Goal: Use online tool/utility

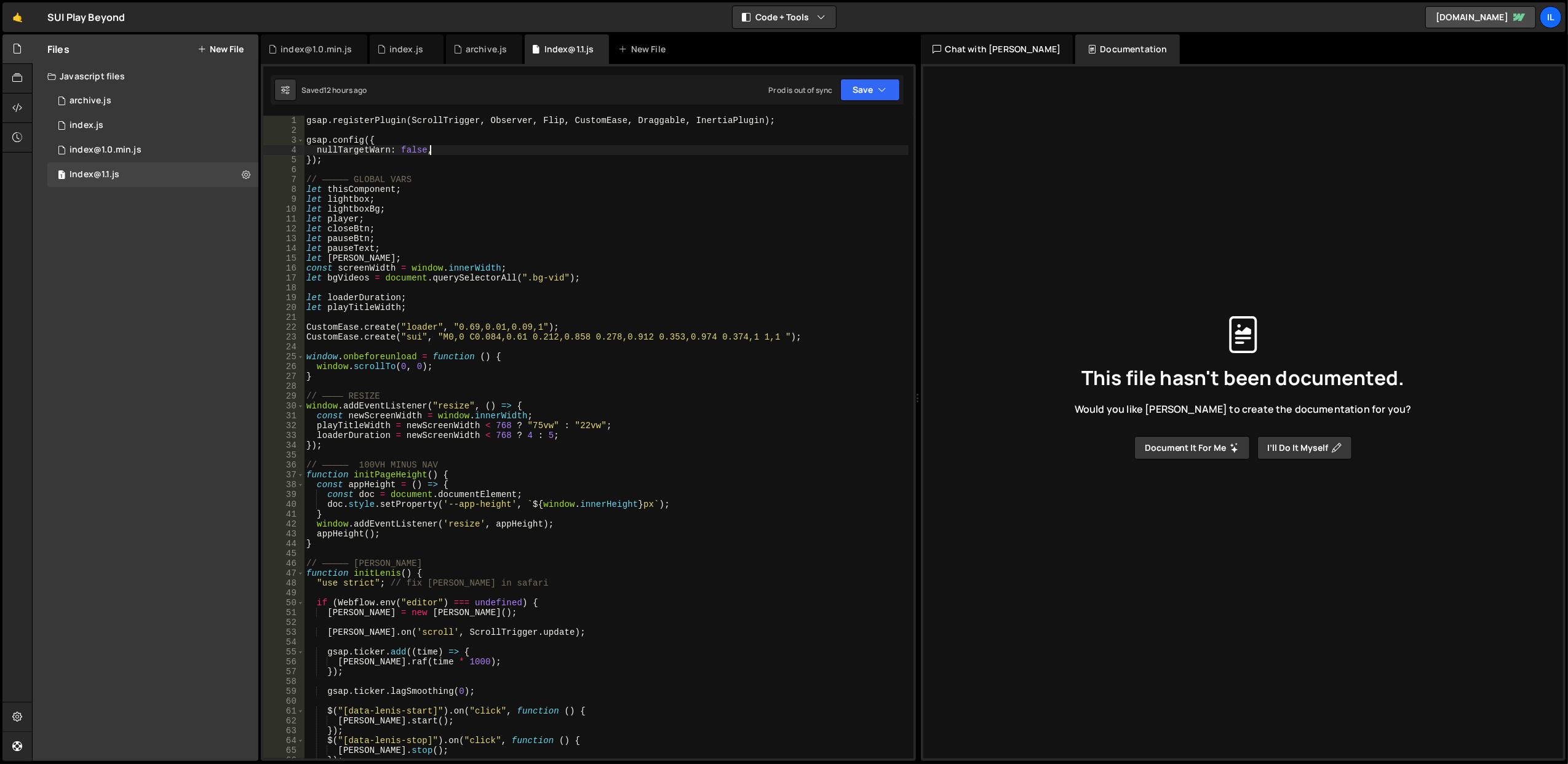
click at [510, 154] on div "gsap . registerPlugin ( ScrollTrigger , Observer , Flip , CustomEase , Draggabl…" at bounding box center [606, 447] width 605 height 664
drag, startPoint x: 511, startPoint y: 163, endPoint x: 392, endPoint y: 164, distance: 119.0
click at [392, 164] on div "gsap . registerPlugin ( ScrollTrigger , Observer , Flip , CustomEase , Draggabl…" at bounding box center [606, 447] width 605 height 664
drag, startPoint x: 469, startPoint y: 367, endPoint x: 443, endPoint y: 364, distance: 26.2
click at [443, 364] on div "gsap . registerPlugin ( ScrollTrigger , Observer , Flip , CustomEase , Draggabl…" at bounding box center [606, 447] width 605 height 664
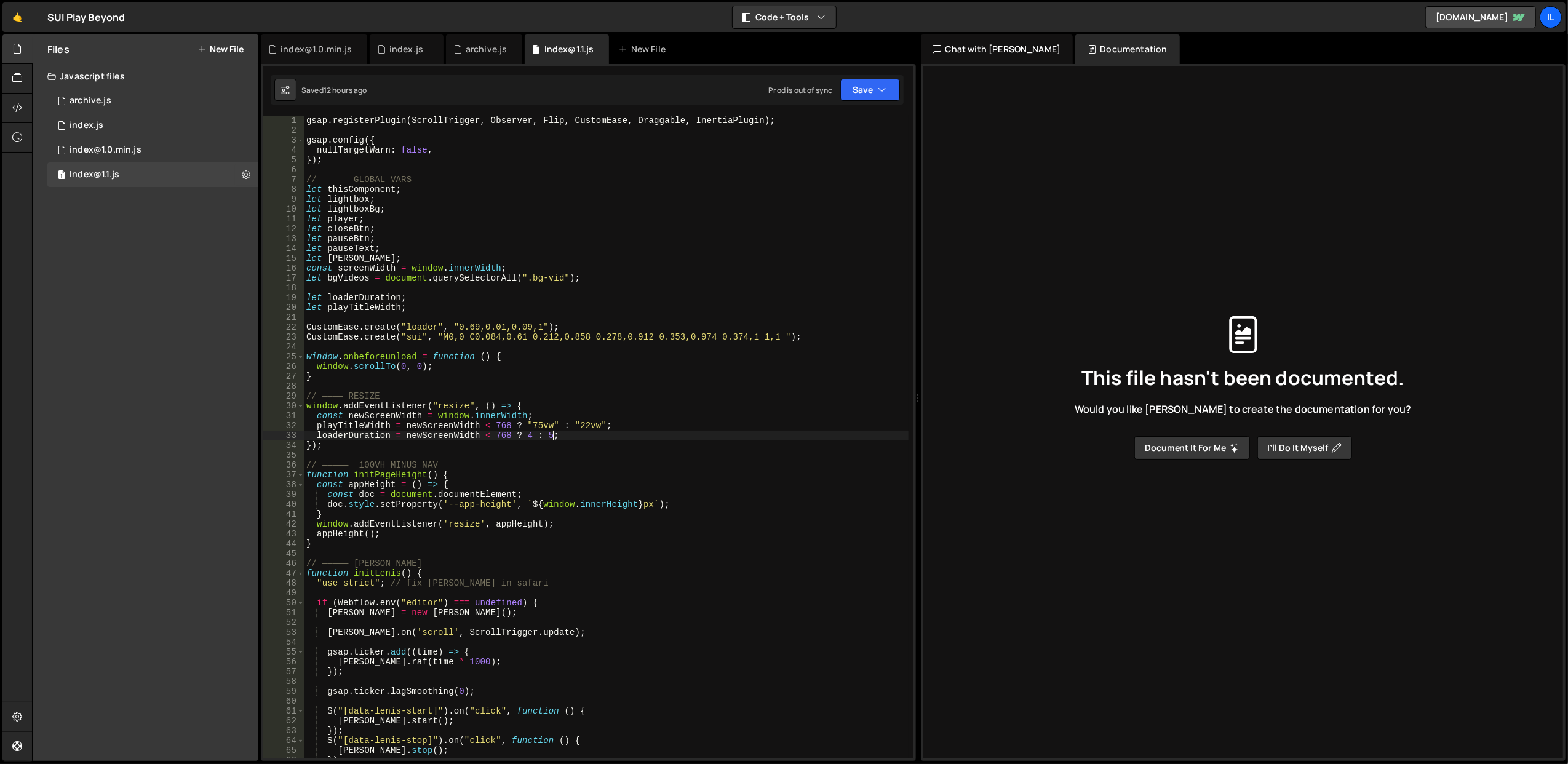
drag, startPoint x: 569, startPoint y: 439, endPoint x: 645, endPoint y: 432, distance: 76.3
click at [645, 432] on div "gsap . registerPlugin ( ScrollTrigger , Observer , Flip , CustomEase , Draggabl…" at bounding box center [606, 447] width 605 height 664
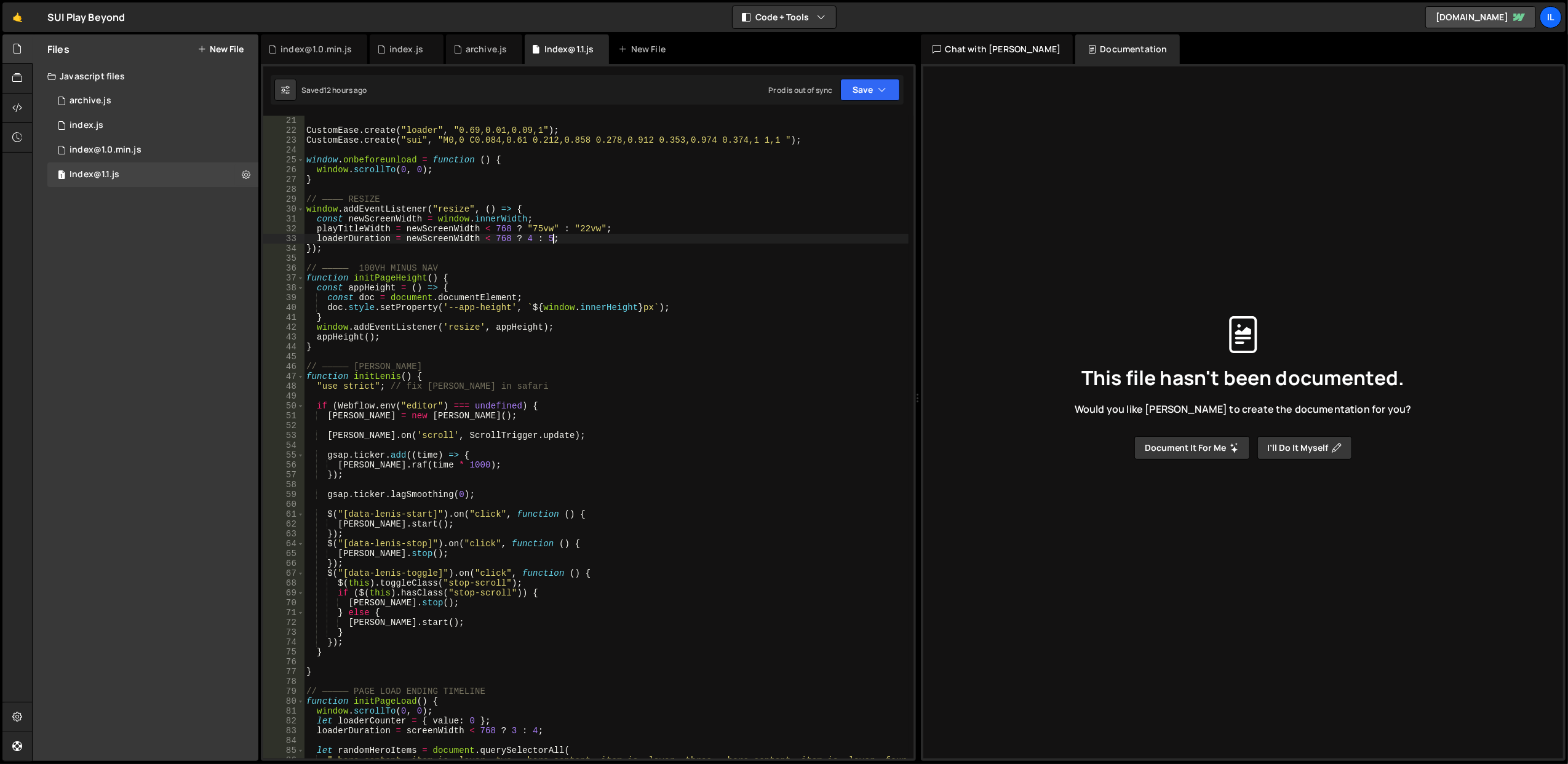
scroll to position [247, 0]
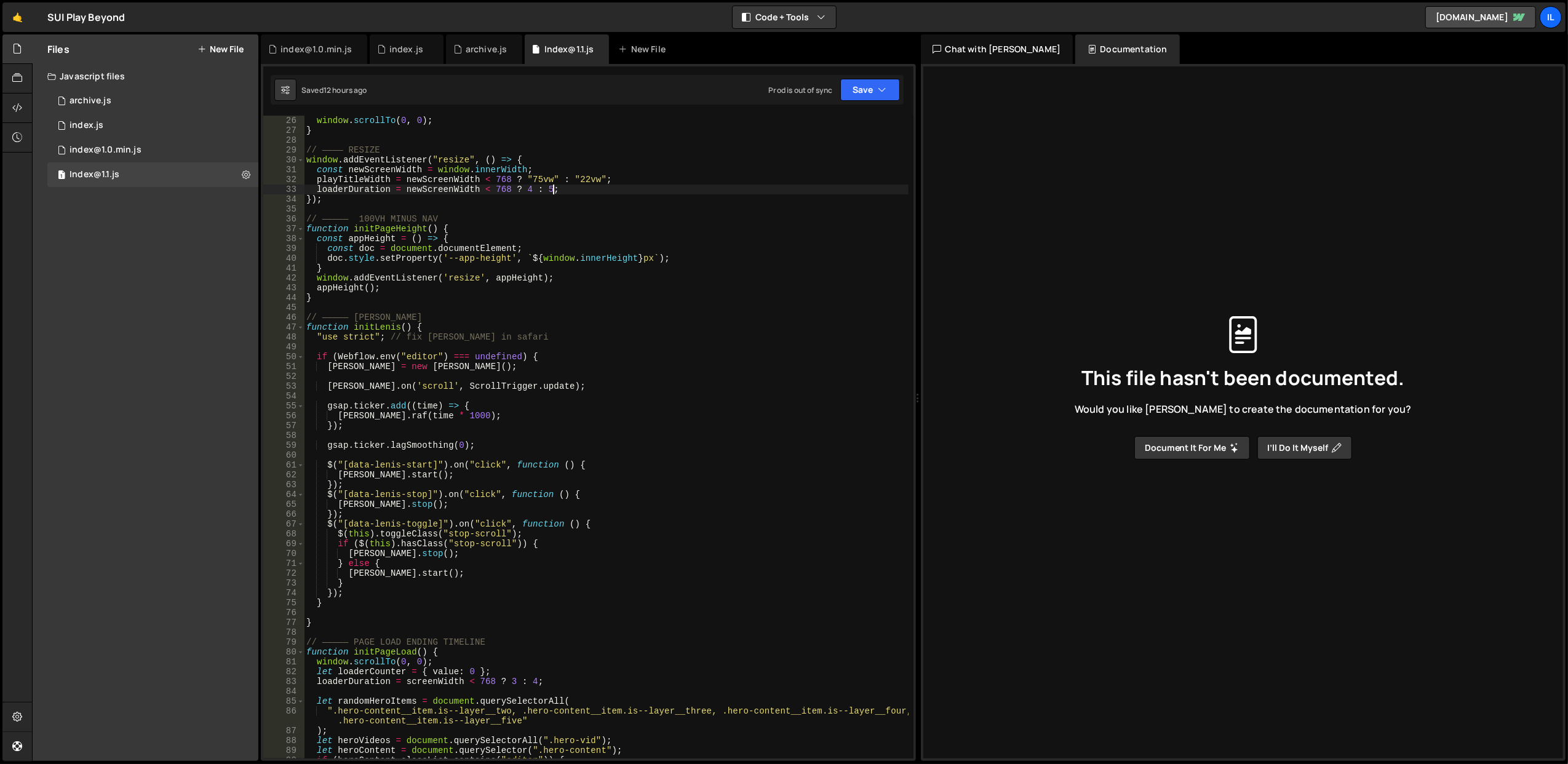
click at [556, 420] on div "window . scrollTo ( 0 , 0 ) ; } // ———— RESIZE window . addEventListener ( "res…" at bounding box center [606, 447] width 605 height 664
click at [556, 420] on div "window . scrollTo ( 0 , 0 ) ; } // ———— RESIZE window . addEventListener ( "res…" at bounding box center [606, 438] width 604 height 643
click at [556, 420] on div "window . scrollTo ( 0 , 0 ) ; } // ———— RESIZE window . addEventListener ( "res…" at bounding box center [606, 447] width 605 height 664
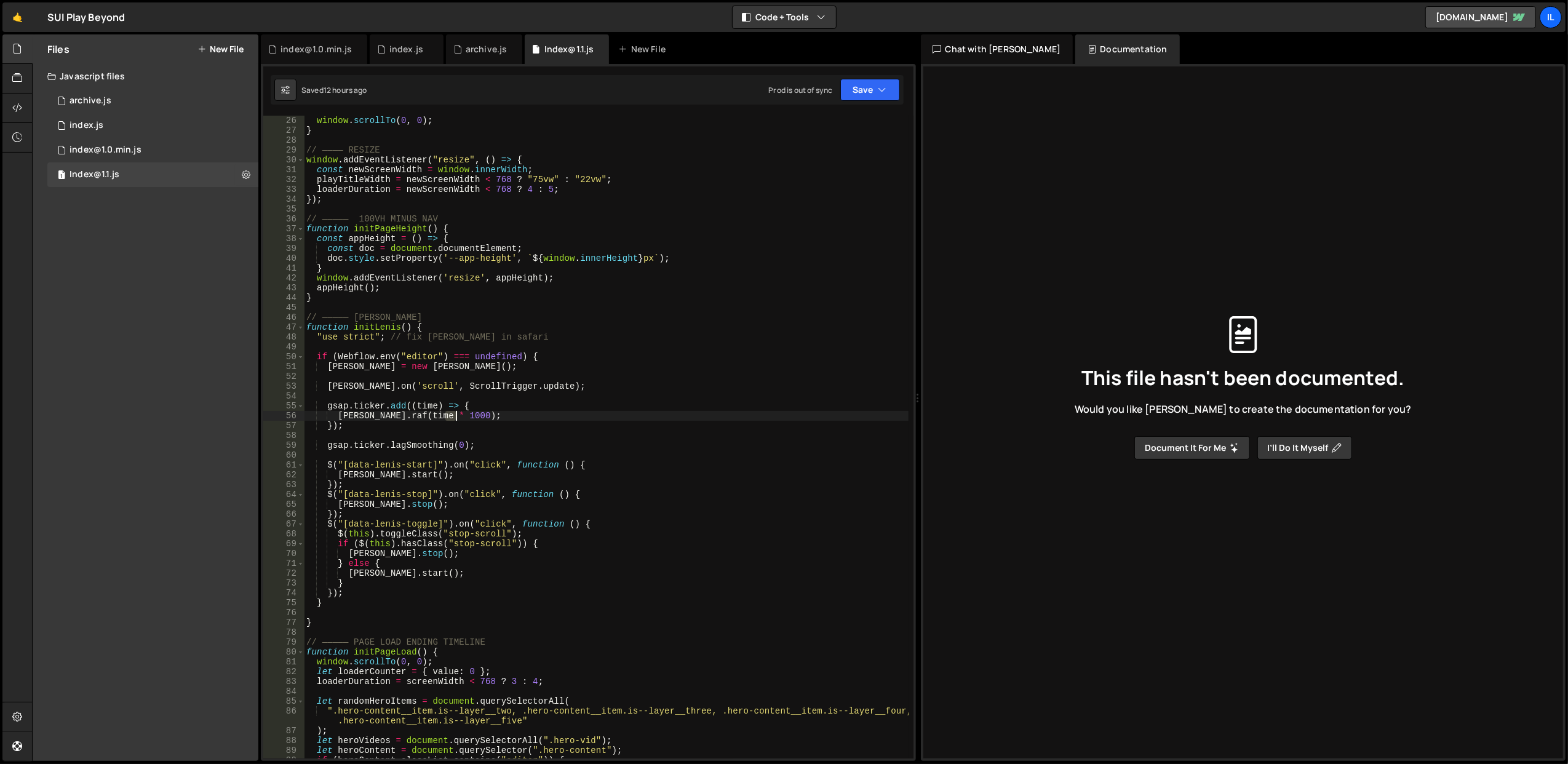
click at [556, 420] on div "window . scrollTo ( 0 , 0 ) ; } // ———— RESIZE window . addEventListener ( "res…" at bounding box center [606, 447] width 605 height 664
click at [556, 420] on div "window . scrollTo ( 0 , 0 ) ; } // ———— RESIZE window . addEventListener ( "res…" at bounding box center [606, 438] width 604 height 643
click at [556, 420] on div "window . scrollTo ( 0 , 0 ) ; } // ———— RESIZE window . addEventListener ( "res…" at bounding box center [606, 447] width 605 height 664
click at [556, 420] on div "window . scrollTo ( 0 , 0 ) ; } // ———— RESIZE window . addEventListener ( "res…" at bounding box center [606, 438] width 604 height 643
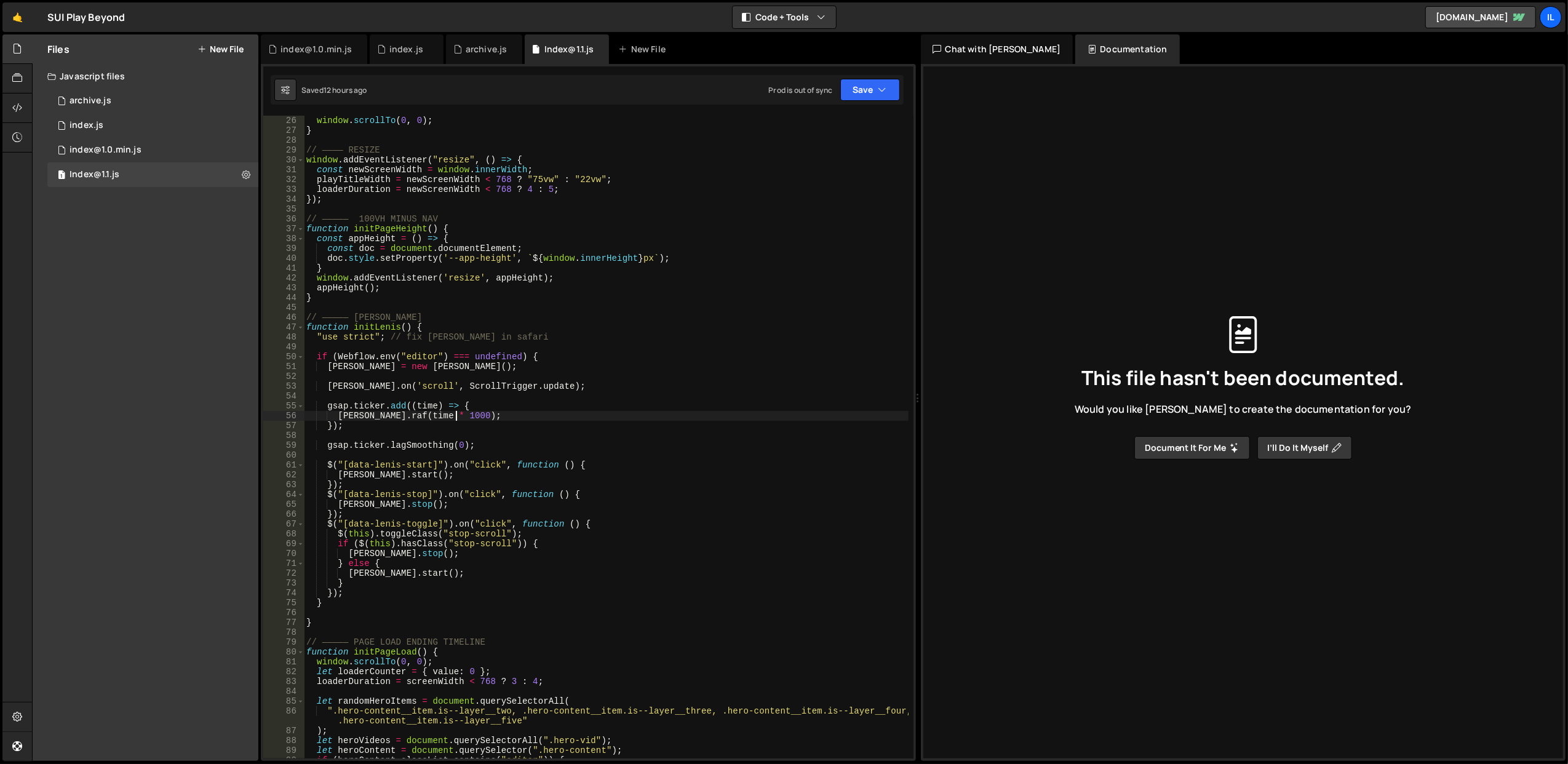
click at [556, 420] on div "window . scrollTo ( 0 , 0 ) ; } // ———— RESIZE window . addEventListener ( "res…" at bounding box center [606, 447] width 605 height 664
click at [556, 420] on div "window . scrollTo ( 0 , 0 ) ; } // ———— RESIZE window . addEventListener ( "res…" at bounding box center [606, 438] width 604 height 643
click at [556, 420] on div "window . scrollTo ( 0 , 0 ) ; } // ———— RESIZE window . addEventListener ( "res…" at bounding box center [606, 447] width 605 height 664
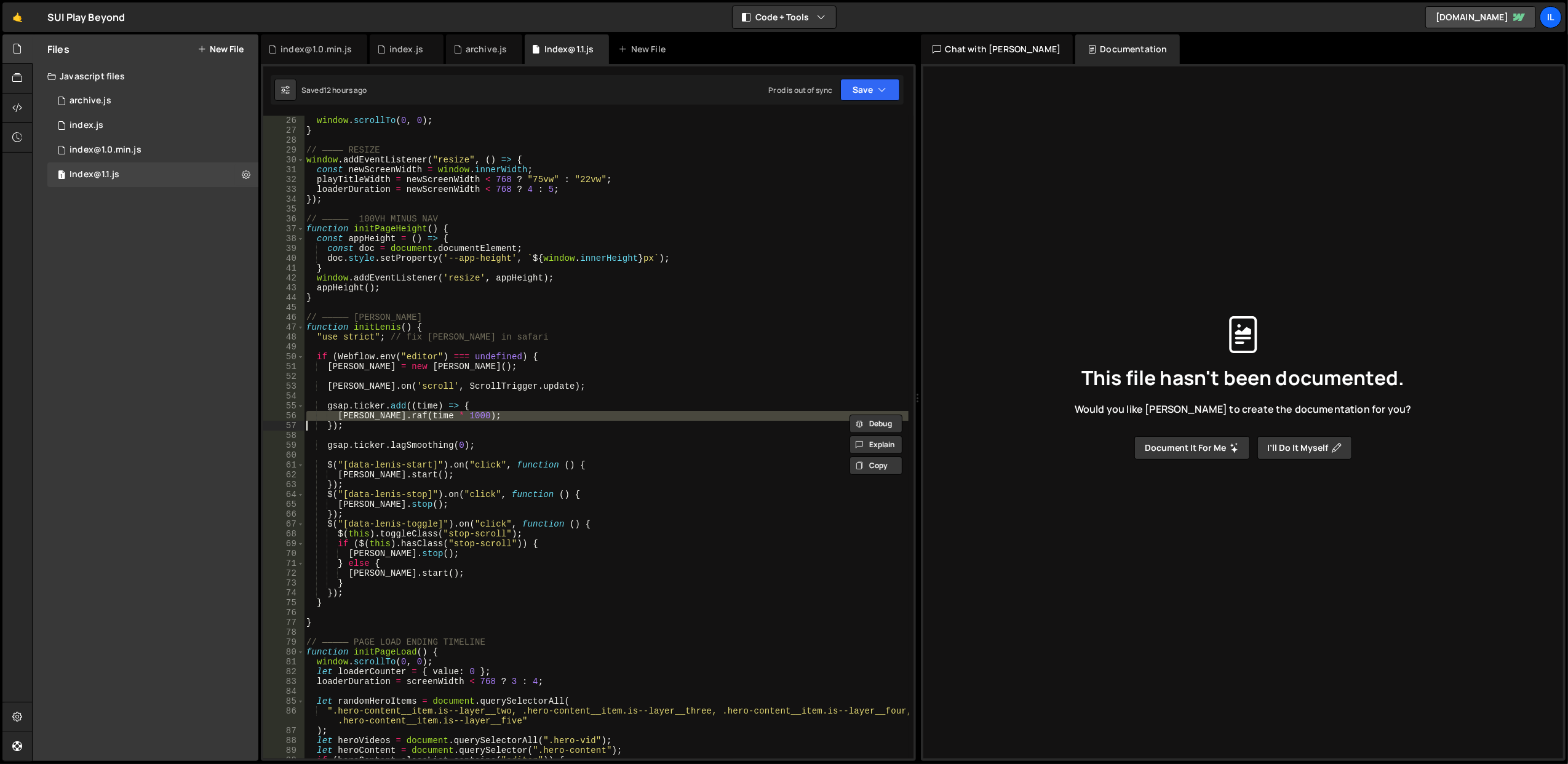
click at [556, 420] on div "window . scrollTo ( 0 , 0 ) ; } // ———— RESIZE window . addEventListener ( "res…" at bounding box center [606, 438] width 604 height 643
click at [556, 420] on div "window . scrollTo ( 0 , 0 ) ; } // ———— RESIZE window . addEventListener ( "res…" at bounding box center [606, 447] width 605 height 664
click at [556, 420] on div "window . scrollTo ( 0 , 0 ) ; } // ———— RESIZE window . addEventListener ( "res…" at bounding box center [606, 438] width 604 height 643
click at [556, 420] on div "window . scrollTo ( 0 , 0 ) ; } // ———— RESIZE window . addEventListener ( "res…" at bounding box center [606, 447] width 605 height 664
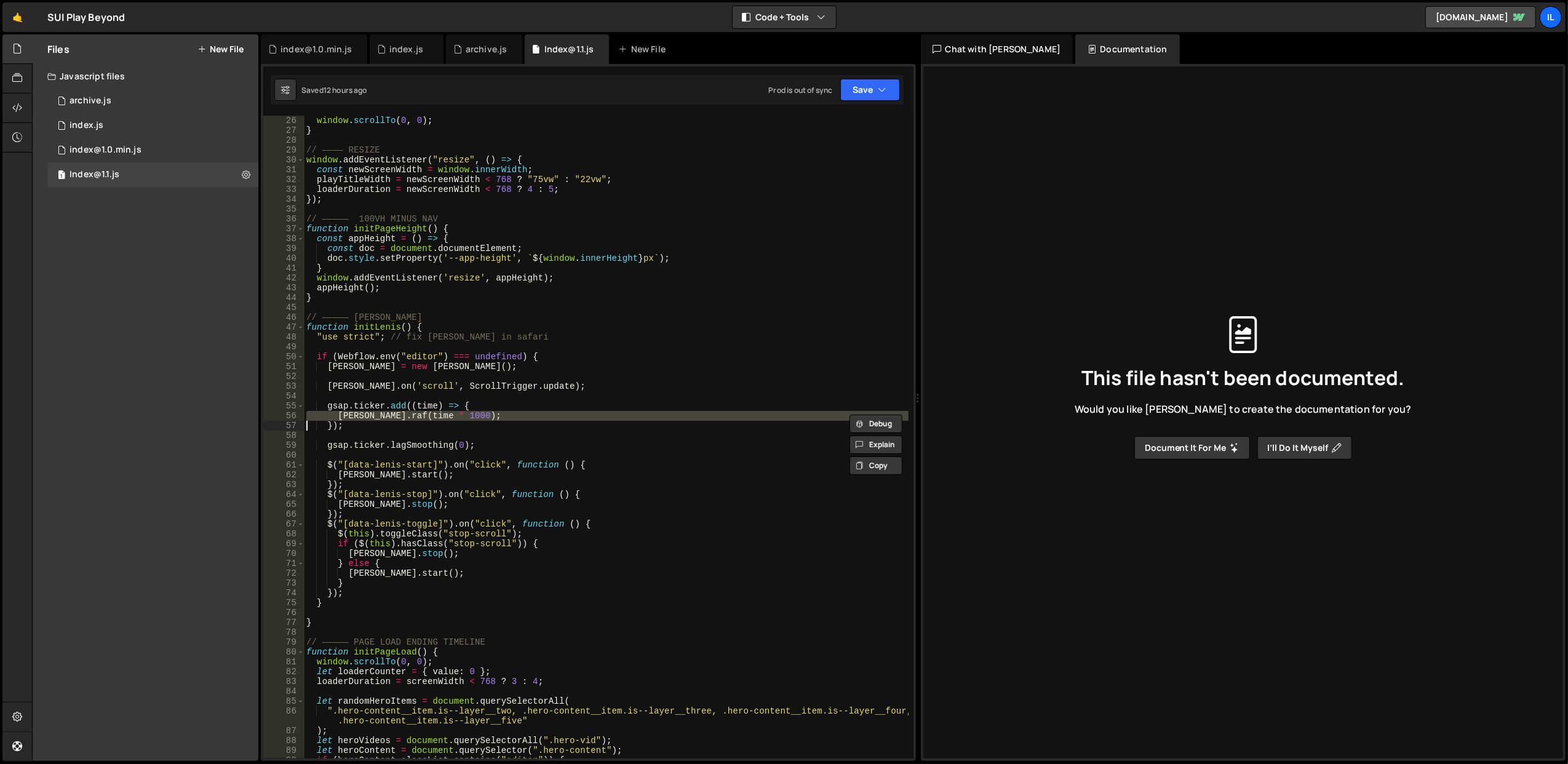
click at [556, 420] on div "window . scrollTo ( 0 , 0 ) ; } // ———— RESIZE window . addEventListener ( "res…" at bounding box center [606, 447] width 605 height 664
click at [556, 420] on div "window . scrollTo ( 0 , 0 ) ; } // ———— RESIZE window . addEventListener ( "res…" at bounding box center [606, 438] width 604 height 643
click at [556, 420] on div "window . scrollTo ( 0 , 0 ) ; } // ———— RESIZE window . addEventListener ( "res…" at bounding box center [606, 447] width 605 height 664
click at [556, 420] on div "window . scrollTo ( 0 , 0 ) ; } // ———— RESIZE window . addEventListener ( "res…" at bounding box center [606, 438] width 604 height 643
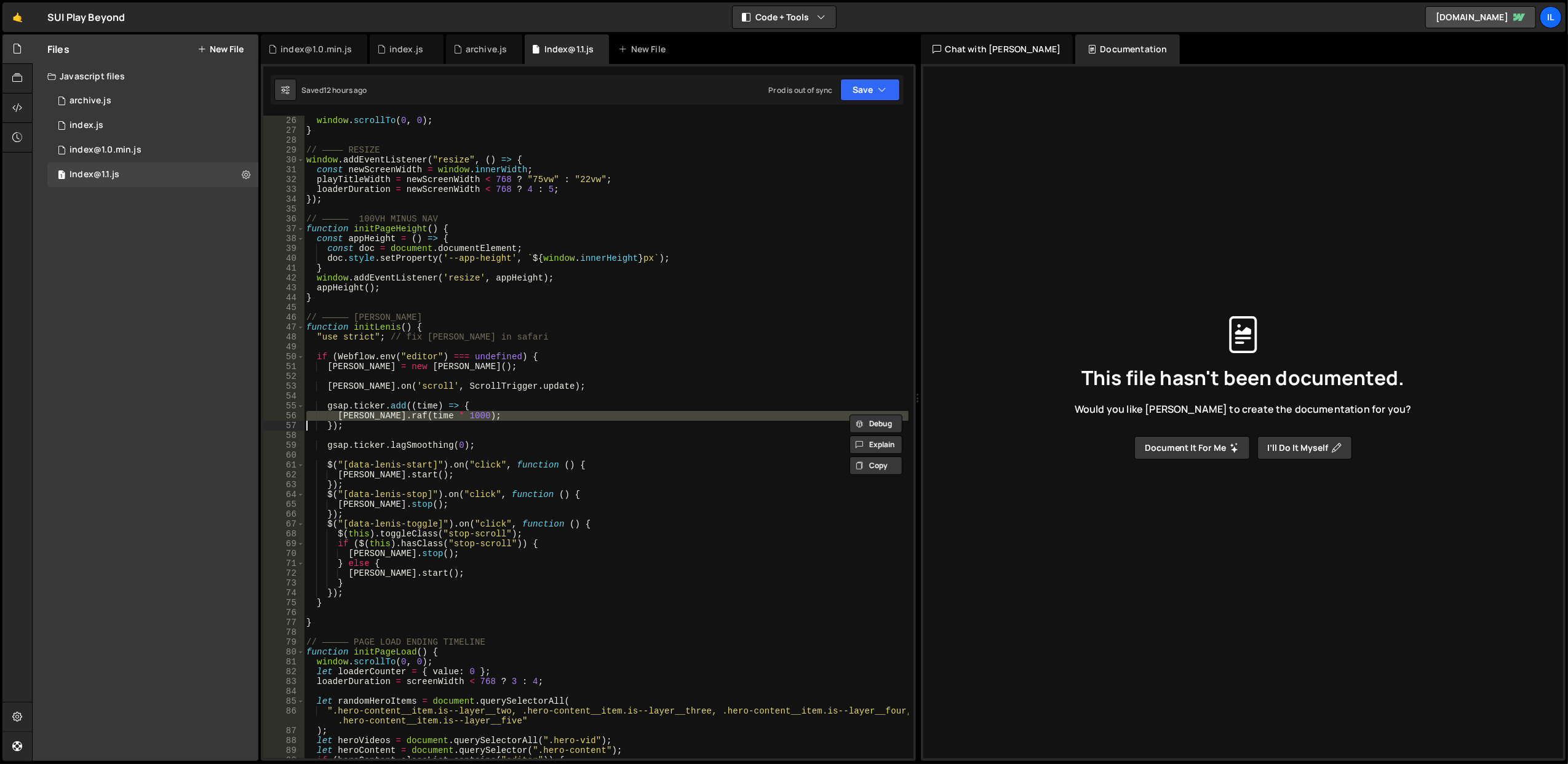
click at [556, 420] on div "window . scrollTo ( 0 , 0 ) ; } // ———— RESIZE window . addEventListener ( "res…" at bounding box center [606, 447] width 605 height 664
click at [556, 420] on div "window . scrollTo ( 0 , 0 ) ; } // ———— RESIZE window . addEventListener ( "res…" at bounding box center [606, 438] width 604 height 643
type textarea "[PERSON_NAME].raf(time * 1000);"
